Goal: Task Accomplishment & Management: Manage account settings

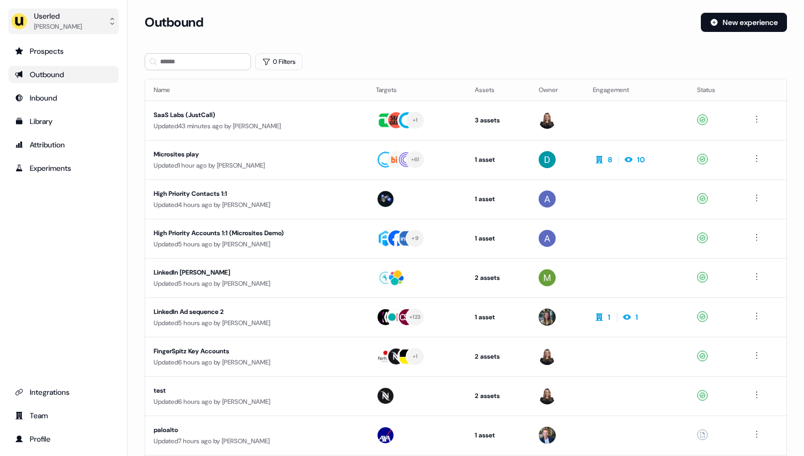
click at [89, 20] on button "Userled Ryan Hennessy" at bounding box center [64, 22] width 110 height 26
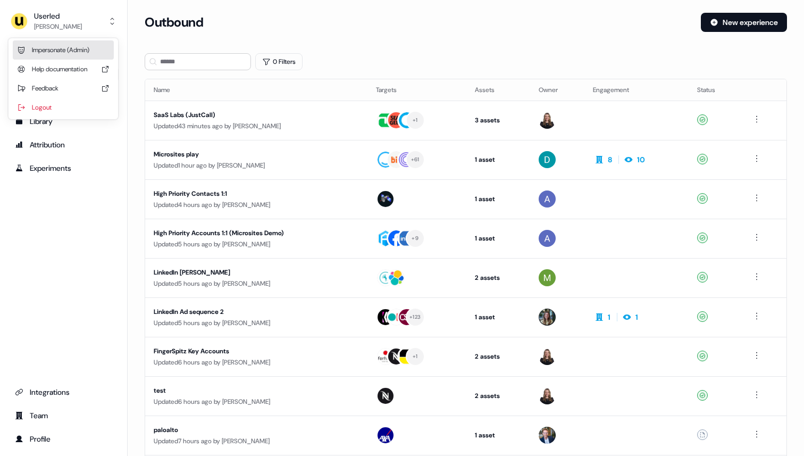
click at [79, 47] on div "Impersonate (Admin)" at bounding box center [63, 49] width 101 height 19
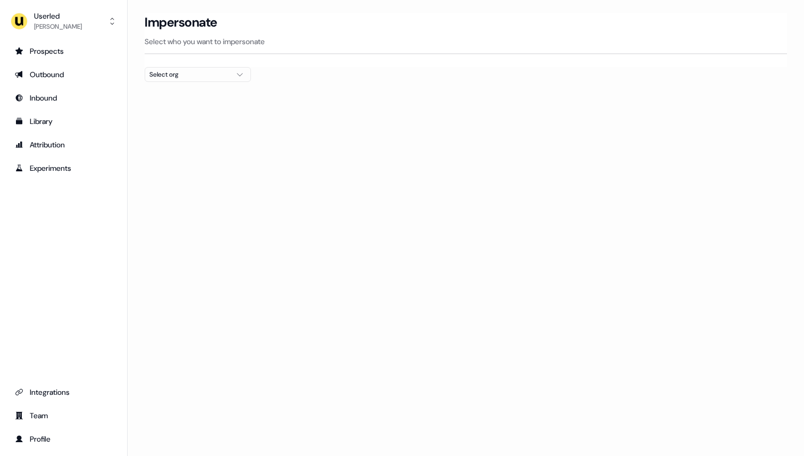
click at [164, 74] on div "Select org" at bounding box center [189, 74] width 80 height 11
type input "*******"
click at [176, 112] on div "PartnerVista" at bounding box center [197, 112] width 105 height 17
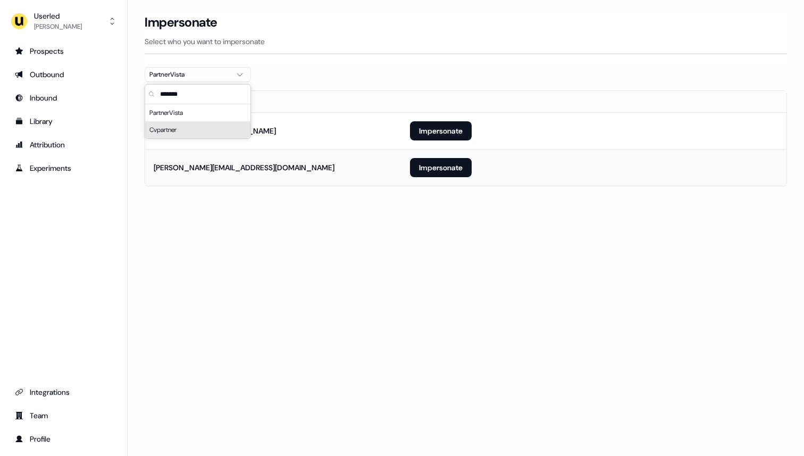
click at [221, 177] on td "rick@partnervista.co" at bounding box center [273, 167] width 256 height 37
click at [438, 132] on button "Impersonate" at bounding box center [441, 130] width 62 height 19
